Goal: Task Accomplishment & Management: Complete application form

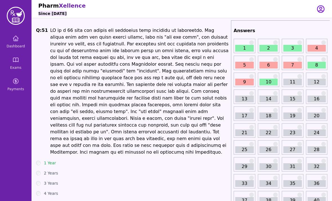
click at [12, 40] on icon at bounding box center [15, 38] width 7 height 7
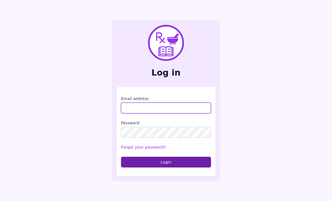
click at [165, 113] on input "Email address" at bounding box center [166, 107] width 90 height 11
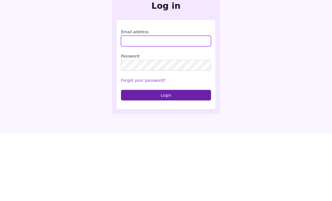
scroll to position [18, 0]
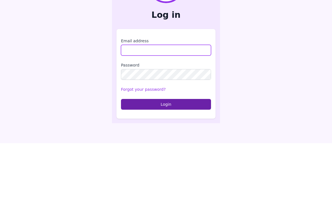
type input "**********"
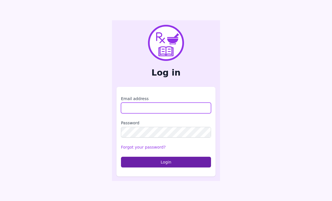
click at [165, 111] on input "Email address" at bounding box center [166, 107] width 90 height 11
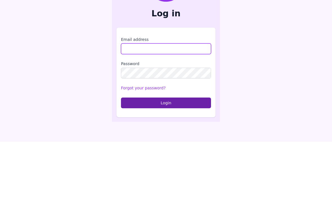
type input "**********"
click at [166, 156] on button "Login" at bounding box center [166, 161] width 90 height 11
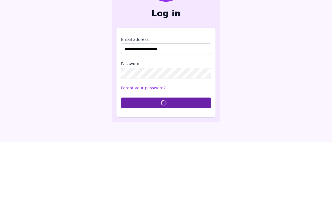
scroll to position [18, 0]
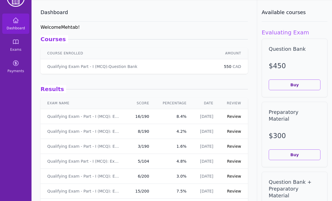
click at [16, 48] on span "Exams" at bounding box center [15, 49] width 11 height 5
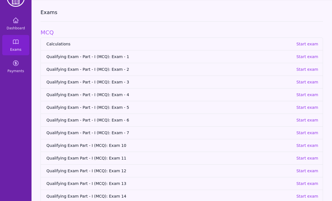
scroll to position [36, 0]
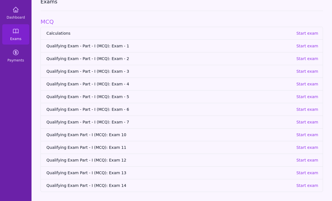
click at [307, 132] on p "Start exam" at bounding box center [307, 135] width 22 height 6
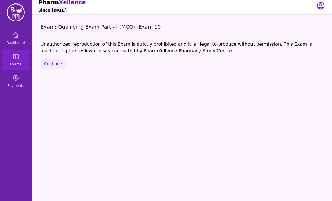
scroll to position [4, 0]
click at [56, 66] on button "Continue" at bounding box center [53, 64] width 25 height 10
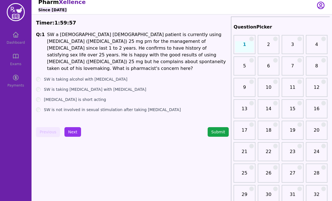
click at [76, 96] on label "[MEDICAL_DATA] is short acting" at bounding box center [75, 99] width 62 height 6
click at [216, 130] on button "Submit" at bounding box center [218, 132] width 21 height 10
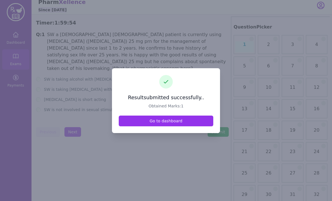
click at [179, 126] on link "Go to dashboard" at bounding box center [166, 120] width 95 height 11
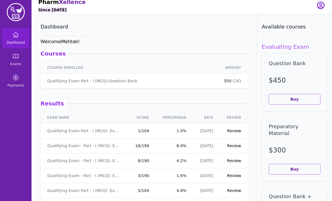
click at [12, 55] on link "Exams" at bounding box center [15, 59] width 27 height 20
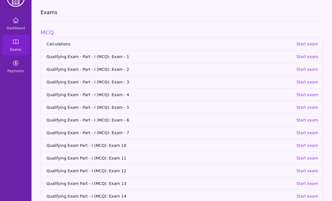
scroll to position [17, 0]
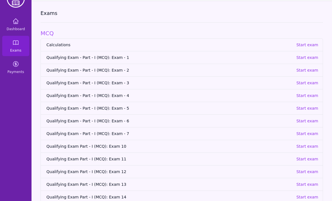
click at [304, 148] on p "Start exam" at bounding box center [307, 146] width 22 height 6
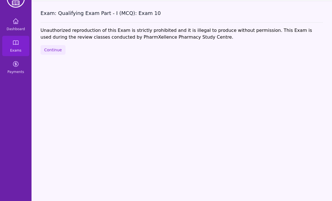
click at [53, 51] on button "Continue" at bounding box center [53, 50] width 25 height 10
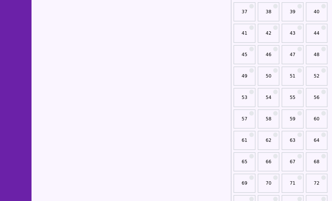
scroll to position [229, 0]
click at [292, 74] on link "51" at bounding box center [292, 78] width 18 height 11
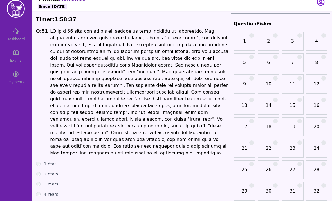
scroll to position [7, 0]
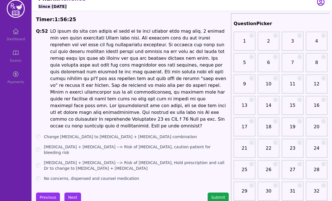
click at [203, 44] on h1 at bounding box center [139, 78] width 179 height 101
click at [44, 192] on button "Previous" at bounding box center [48, 197] width 24 height 10
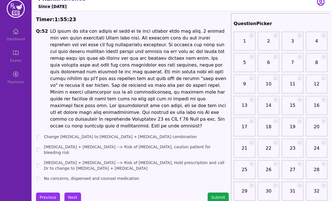
click at [85, 175] on label "No concerns, dispensed and counsel medication" at bounding box center [91, 178] width 95 height 6
click at [73, 192] on button "Next" at bounding box center [72, 197] width 17 height 10
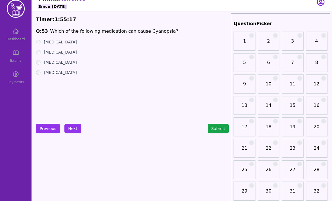
click at [60, 42] on label "[MEDICAL_DATA]" at bounding box center [60, 42] width 33 height 6
click at [75, 129] on button "Next" at bounding box center [72, 128] width 17 height 10
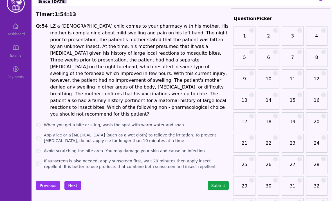
scroll to position [18, 0]
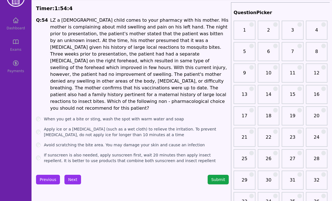
click at [87, 50] on h1 "LZ a [DEMOGRAPHIC_DATA] child comes to your pharmacy with his mother. His mothe…" at bounding box center [139, 64] width 179 height 95
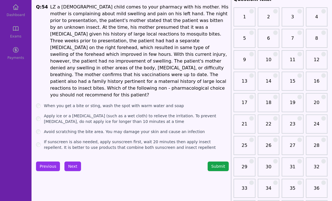
scroll to position [30, 0]
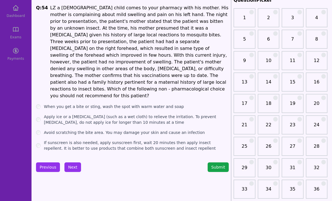
click at [120, 104] on label "When you get a bite or sting, wash the spot with warm water and soap" at bounding box center [114, 107] width 140 height 6
click at [124, 114] on label "Apply ice or a [MEDICAL_DATA] (such as a wet cloth) to relieve the irritation. …" at bounding box center [136, 119] width 185 height 11
click at [116, 129] on label "Avoid scratching the bite area. You may damage your skin and cause an infection" at bounding box center [124, 132] width 161 height 6
click at [109, 140] on label "If sunscreen is also needed, apply sunscreen first, wait 20 minutes then apply …" at bounding box center [136, 145] width 185 height 11
click at [103, 129] on label "Avoid scratching the bite area. You may damage your skin and cause an infection" at bounding box center [124, 132] width 161 height 6
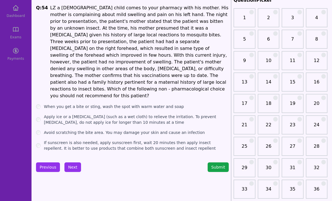
click at [100, 114] on label "Apply ice or a [MEDICAL_DATA] (such as a wet cloth) to relieve the irritation. …" at bounding box center [136, 119] width 185 height 11
click at [111, 104] on label "When you get a bite or sting, wash the spot with warm water and soap" at bounding box center [114, 107] width 140 height 6
click at [69, 162] on button "Next" at bounding box center [72, 167] width 17 height 10
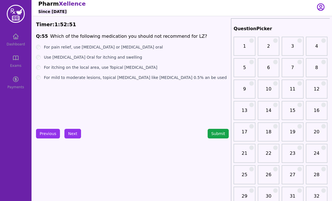
scroll to position [2, 0]
click at [107, 43] on div "Q: 55 Which of the following medication you should not recommend for LZ? For pa…" at bounding box center [132, 75] width 193 height 84
click at [107, 49] on label "For pain relief, use [MEDICAL_DATA] or [MEDICAL_DATA] oral" at bounding box center [103, 47] width 119 height 6
click at [110, 69] on label "For itching on the local area, use Topical [MEDICAL_DATA]" at bounding box center [100, 67] width 113 height 6
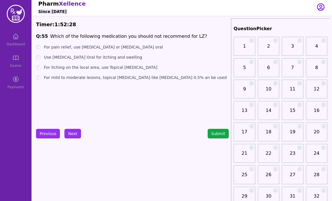
click at [73, 132] on button "Next" at bounding box center [72, 134] width 17 height 10
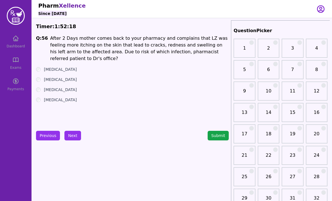
click at [59, 77] on label "[MEDICAL_DATA]" at bounding box center [60, 80] width 33 height 6
click at [56, 97] on label "[MEDICAL_DATA]" at bounding box center [60, 100] width 33 height 6
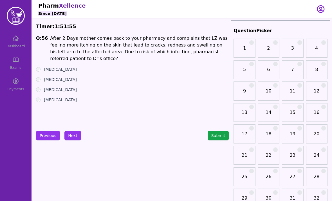
click at [56, 97] on label "[MEDICAL_DATA]" at bounding box center [60, 100] width 33 height 6
click at [57, 97] on label "[MEDICAL_DATA]" at bounding box center [60, 100] width 33 height 6
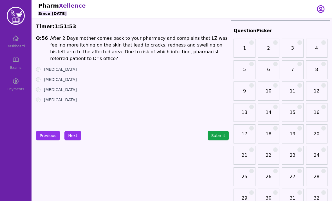
click at [58, 97] on label "[MEDICAL_DATA]" at bounding box center [60, 100] width 33 height 6
click at [57, 97] on label "[MEDICAL_DATA]" at bounding box center [60, 100] width 33 height 6
click at [58, 97] on label "[MEDICAL_DATA]" at bounding box center [60, 100] width 33 height 6
click at [72, 132] on button "Next" at bounding box center [72, 136] width 17 height 10
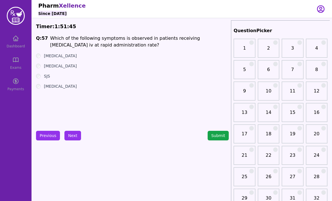
click at [60, 88] on label "[MEDICAL_DATA]" at bounding box center [60, 86] width 33 height 6
click at [61, 57] on label "[MEDICAL_DATA]" at bounding box center [60, 56] width 33 height 6
click at [60, 68] on label "[MEDICAL_DATA]" at bounding box center [60, 66] width 33 height 6
click at [62, 57] on label "[MEDICAL_DATA]" at bounding box center [60, 56] width 33 height 6
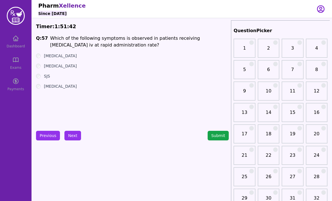
click at [64, 55] on label "[MEDICAL_DATA]" at bounding box center [60, 56] width 33 height 6
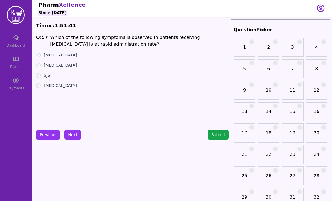
scroll to position [1, 0]
click at [67, 134] on button "Next" at bounding box center [72, 135] width 17 height 10
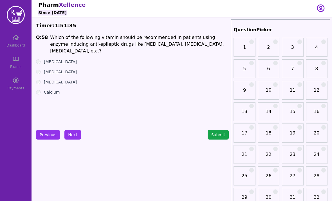
click at [60, 79] on label "[MEDICAL_DATA]" at bounding box center [60, 82] width 33 height 6
click at [71, 136] on button "Next" at bounding box center [72, 135] width 17 height 10
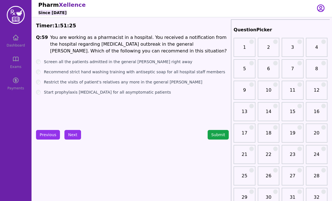
click at [110, 61] on label "Screen all the patients admitted in the general [PERSON_NAME] right away" at bounding box center [118, 62] width 149 height 6
click at [106, 71] on label "Recommend strict hand washing training with antiseptic soap for all hospital st…" at bounding box center [134, 72] width 181 height 6
click at [109, 83] on label "Restrict the visits of patient's relatives any more in the general [PERSON_NAME]" at bounding box center [123, 82] width 158 height 6
click at [100, 91] on label "Start prophylaxis [MEDICAL_DATA] for all asymptomatic patients" at bounding box center [107, 92] width 127 height 6
click at [103, 84] on label "Restrict the visits of patient's relatives any more in the general [PERSON_NAME]" at bounding box center [123, 82] width 158 height 6
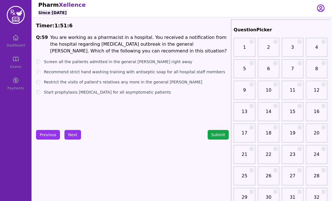
click at [111, 63] on label "Screen all the patients admitted in the general [PERSON_NAME] right away" at bounding box center [118, 62] width 149 height 6
click at [74, 134] on button "Next" at bounding box center [72, 135] width 17 height 10
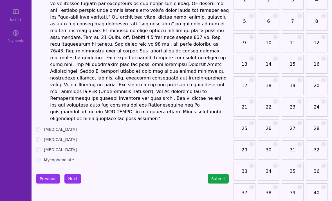
scroll to position [48, 0]
click at [62, 147] on label "[MEDICAL_DATA]" at bounding box center [60, 150] width 33 height 6
click at [217, 174] on button "Submit" at bounding box center [218, 179] width 21 height 10
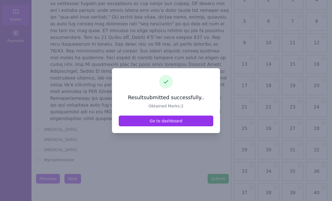
click at [192, 126] on link "Go to dashboard" at bounding box center [166, 120] width 95 height 11
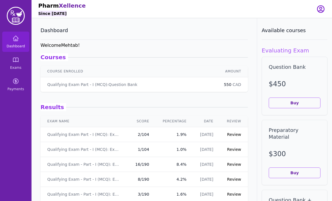
click at [234, 135] on link "Review" at bounding box center [234, 134] width 14 height 5
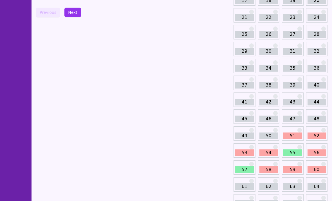
click at [297, 134] on link "51" at bounding box center [292, 136] width 18 height 7
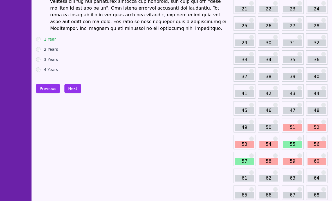
scroll to position [123, 0]
click at [314, 128] on link "52" at bounding box center [316, 127] width 18 height 7
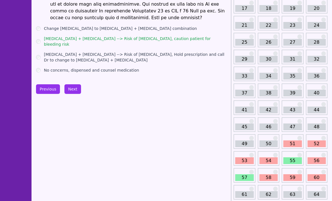
scroll to position [107, 0]
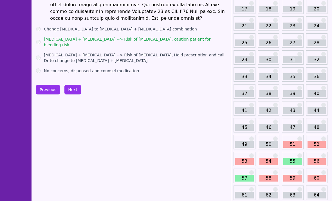
click at [246, 162] on link "53" at bounding box center [244, 161] width 18 height 7
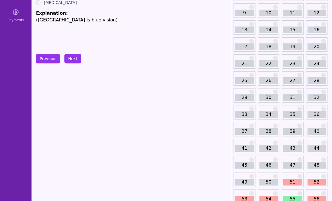
scroll to position [129, 0]
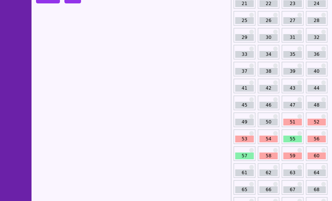
click at [268, 136] on link "54" at bounding box center [268, 138] width 18 height 7
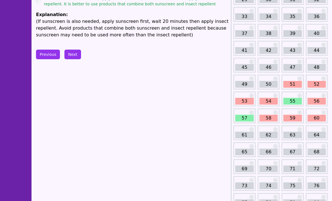
scroll to position [164, 0]
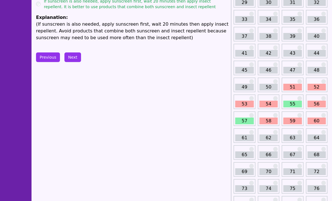
click at [287, 103] on link "55" at bounding box center [292, 103] width 18 height 7
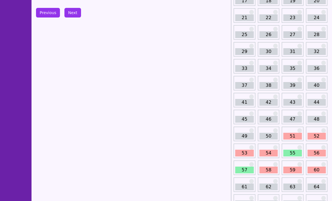
click at [313, 154] on link "56" at bounding box center [316, 153] width 18 height 7
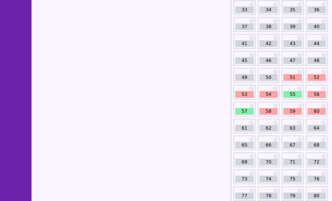
click at [247, 109] on link "57" at bounding box center [244, 111] width 18 height 7
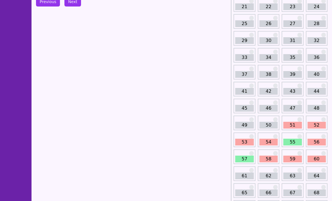
click at [267, 156] on link "58" at bounding box center [268, 159] width 18 height 7
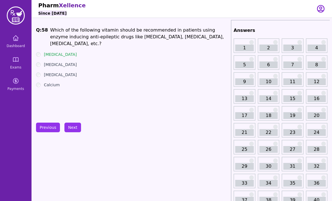
click at [70, 128] on button "Next" at bounding box center [72, 128] width 17 height 10
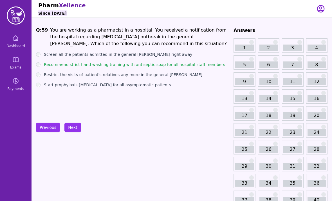
click at [71, 127] on button "Next" at bounding box center [72, 127] width 17 height 10
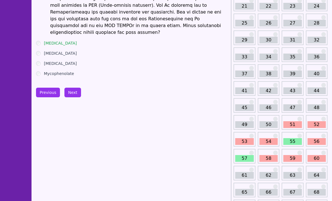
scroll to position [127, 0]
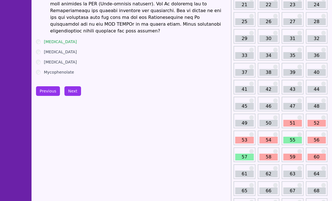
click at [292, 125] on link "51" at bounding box center [292, 123] width 18 height 7
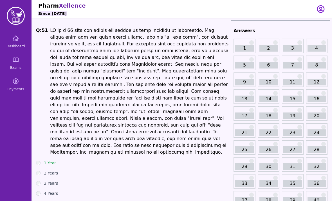
click at [18, 40] on icon at bounding box center [15, 38] width 7 height 7
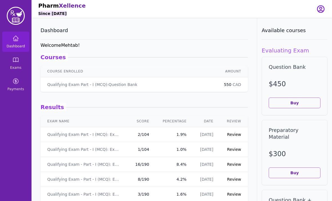
click at [15, 68] on span "Exams" at bounding box center [15, 67] width 11 height 5
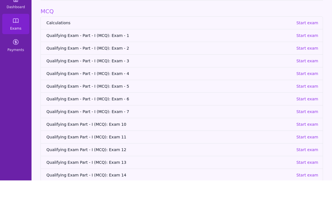
scroll to position [18, 0]
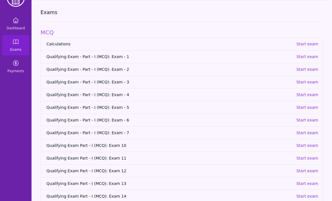
click at [311, 146] on p "Start exam" at bounding box center [307, 145] width 22 height 6
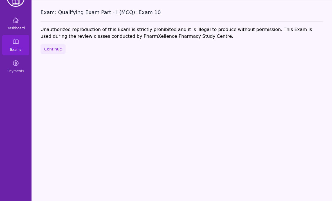
click at [56, 50] on button "Continue" at bounding box center [53, 49] width 25 height 10
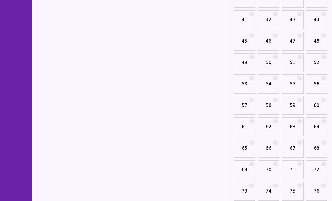
click at [293, 62] on link "51" at bounding box center [292, 64] width 18 height 11
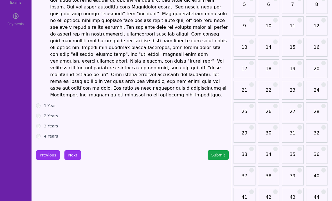
scroll to position [65, 0]
click at [44, 103] on label "1 Year" at bounding box center [50, 106] width 12 height 6
click at [70, 150] on button "Next" at bounding box center [72, 155] width 17 height 10
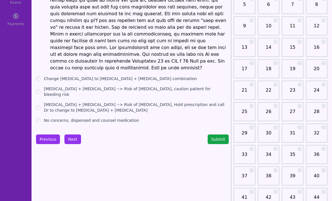
click at [85, 86] on label "[MEDICAL_DATA] + [MEDICAL_DATA] --> Risk of [MEDICAL_DATA], caution patient for…" at bounding box center [136, 91] width 185 height 11
click at [72, 134] on button "Next" at bounding box center [72, 139] width 17 height 10
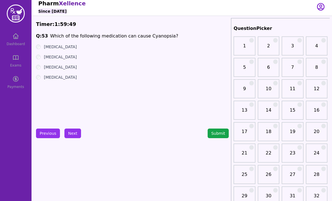
scroll to position [3, 0]
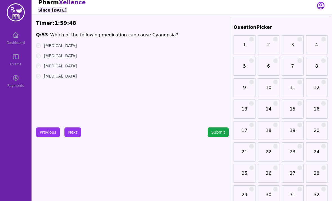
click at [50, 66] on label "[MEDICAL_DATA]" at bounding box center [60, 66] width 33 height 6
click at [68, 135] on button "Next" at bounding box center [72, 132] width 17 height 10
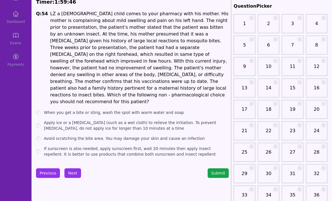
scroll to position [24, 0]
click at [80, 145] on label "If sunscreen is also needed, apply sunscreen first, wait 20 minutes then apply …" at bounding box center [136, 150] width 185 height 11
click at [67, 168] on button "Next" at bounding box center [72, 173] width 17 height 10
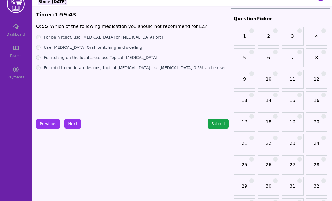
scroll to position [11, 0]
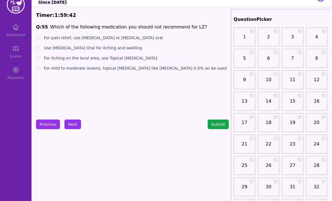
click at [89, 59] on label "For itching on the local area, use Topical [MEDICAL_DATA]" at bounding box center [100, 58] width 113 height 6
click at [73, 124] on button "Next" at bounding box center [72, 124] width 17 height 10
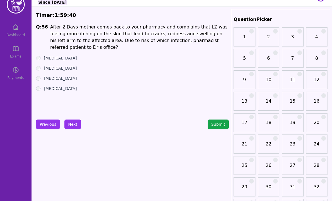
click at [54, 65] on label "[MEDICAL_DATA]" at bounding box center [60, 68] width 33 height 6
click at [66, 122] on button "Next" at bounding box center [72, 124] width 17 height 10
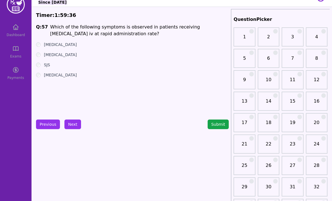
click at [50, 43] on label "[MEDICAL_DATA]" at bounding box center [60, 45] width 33 height 6
click at [67, 126] on button "Next" at bounding box center [72, 125] width 17 height 10
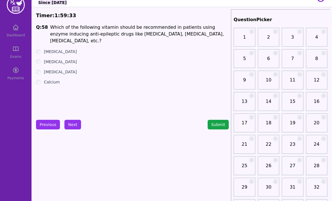
click at [49, 49] on label "[MEDICAL_DATA]" at bounding box center [60, 52] width 33 height 6
click at [73, 125] on button "Next" at bounding box center [72, 125] width 17 height 10
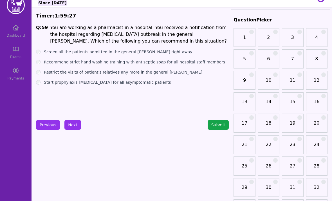
click at [46, 125] on button "Previous" at bounding box center [48, 125] width 24 height 10
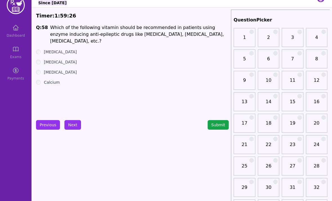
click at [69, 125] on button "Next" at bounding box center [72, 125] width 17 height 10
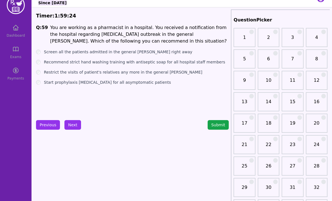
click at [95, 59] on label "Recommend strict hand washing training with antiseptic soap for all hospital st…" at bounding box center [134, 62] width 181 height 6
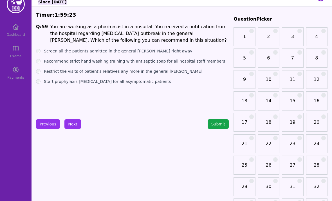
click at [75, 125] on button "Next" at bounding box center [72, 124] width 17 height 10
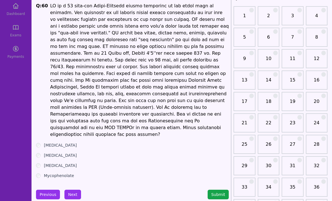
scroll to position [32, 0]
click at [61, 162] on label "[MEDICAL_DATA]" at bounding box center [60, 165] width 33 height 6
click at [74, 189] on button "Next" at bounding box center [72, 194] width 17 height 10
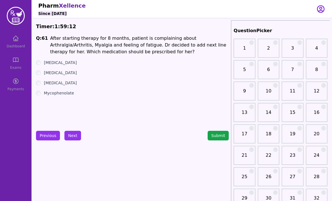
click at [77, 62] on label "[MEDICAL_DATA]" at bounding box center [60, 63] width 33 height 6
click at [68, 82] on label "[MEDICAL_DATA]" at bounding box center [60, 83] width 33 height 6
click at [50, 135] on button "Previous" at bounding box center [48, 136] width 24 height 10
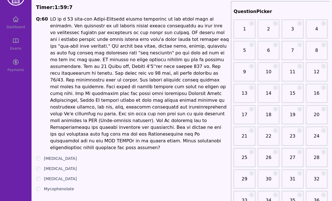
scroll to position [19, 0]
click at [61, 155] on label "[MEDICAL_DATA]" at bounding box center [60, 158] width 33 height 6
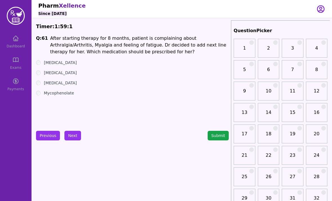
click at [58, 73] on label "[MEDICAL_DATA]" at bounding box center [60, 73] width 33 height 6
click at [68, 138] on button "Next" at bounding box center [72, 136] width 17 height 10
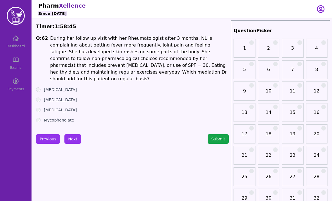
click at [59, 107] on label "[MEDICAL_DATA]" at bounding box center [60, 110] width 33 height 6
click at [63, 87] on label "[MEDICAL_DATA]" at bounding box center [60, 90] width 33 height 6
click at [58, 97] on label "[MEDICAL_DATA]" at bounding box center [60, 100] width 33 height 6
click at [56, 107] on label "[MEDICAL_DATA]" at bounding box center [60, 110] width 33 height 6
click at [73, 134] on button "Next" at bounding box center [72, 139] width 17 height 10
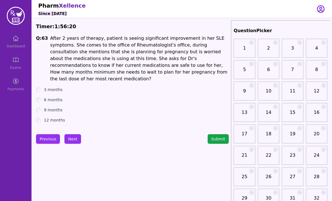
click at [37, 116] on div "Q: 63 After 2 years of therapy, patient is seeing significant improvement in he…" at bounding box center [132, 79] width 193 height 88
click at [37, 117] on div "12 months" at bounding box center [132, 120] width 193 height 6
click at [68, 134] on button "Next" at bounding box center [72, 139] width 17 height 10
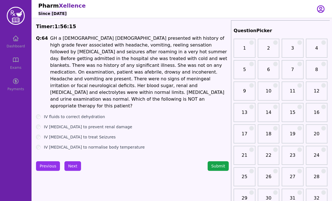
click at [220, 161] on button "Submit" at bounding box center [218, 166] width 21 height 10
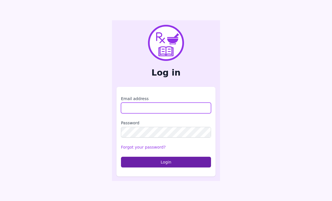
type input "*"
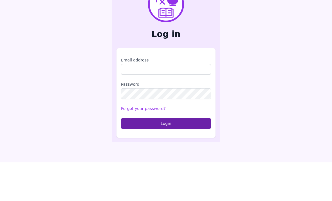
scroll to position [18, 0]
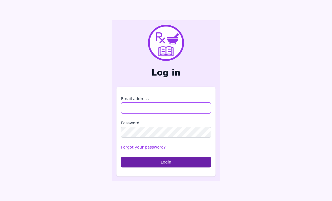
click at [174, 102] on input "Email address" at bounding box center [166, 107] width 90 height 11
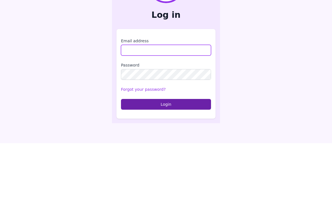
type input "**********"
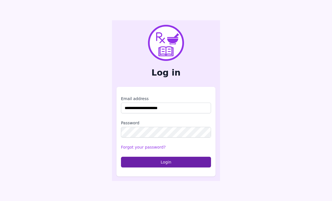
click at [158, 158] on button "Login" at bounding box center [166, 161] width 90 height 11
click at [161, 160] on div "**********" at bounding box center [165, 131] width 99 height 89
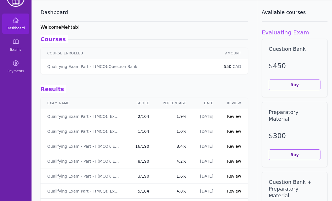
click at [232, 118] on link "Review" at bounding box center [234, 116] width 14 height 5
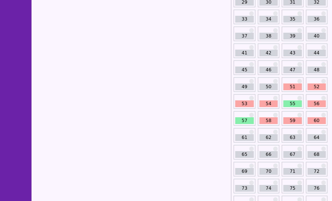
scroll to position [165, 0]
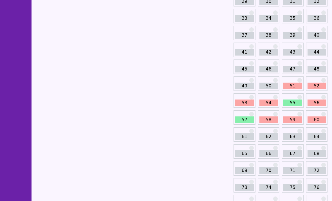
click at [244, 139] on link "61" at bounding box center [244, 136] width 18 height 7
click at [245, 140] on div "61" at bounding box center [244, 134] width 22 height 15
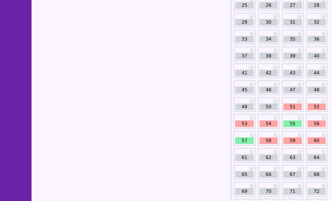
scroll to position [143, 0]
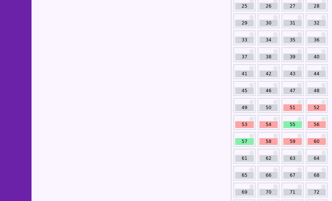
click at [315, 140] on link "60" at bounding box center [316, 141] width 18 height 7
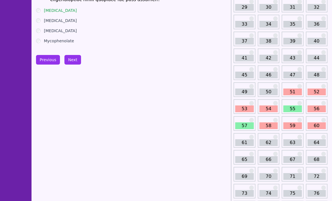
scroll to position [156, 0]
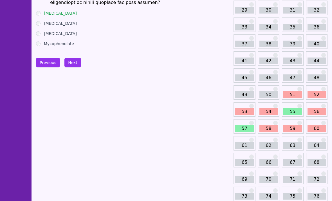
click at [245, 148] on link "61" at bounding box center [244, 145] width 18 height 7
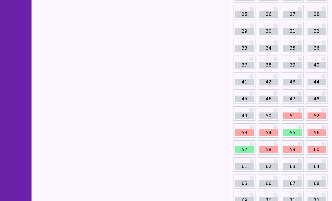
click at [268, 164] on link "62" at bounding box center [268, 166] width 18 height 7
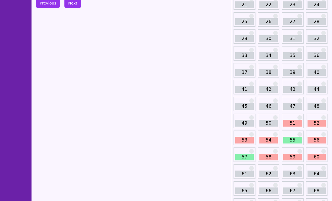
scroll to position [126, 0]
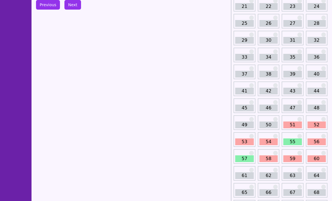
click at [292, 176] on link "63" at bounding box center [292, 175] width 18 height 7
click at [291, 174] on link "63" at bounding box center [292, 175] width 18 height 7
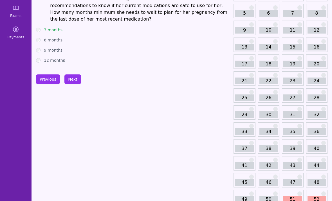
scroll to position [99, 0]
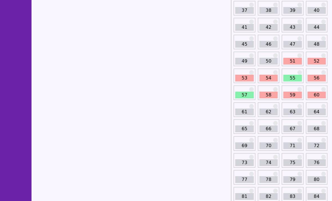
click at [315, 114] on link "64" at bounding box center [316, 111] width 18 height 7
